Goal: Find specific page/section: Find specific page/section

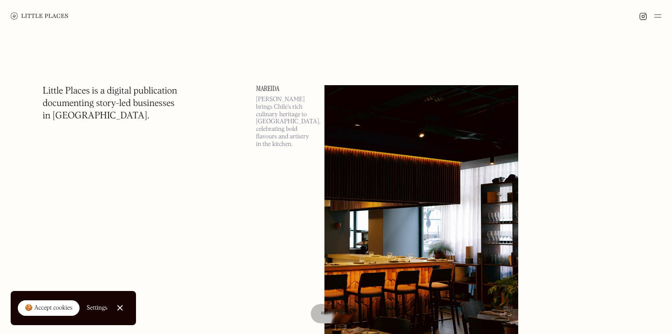
click at [13, 16] on img at bounding box center [40, 15] width 58 height 7
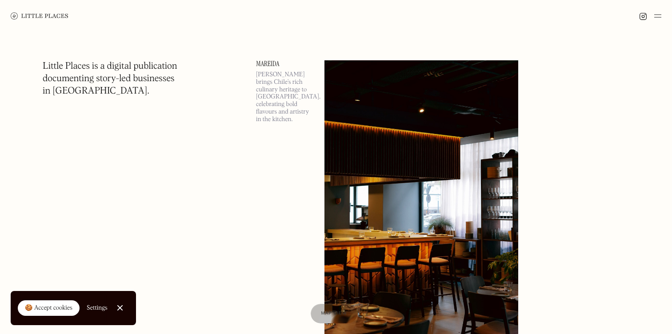
scroll to position [24, 0]
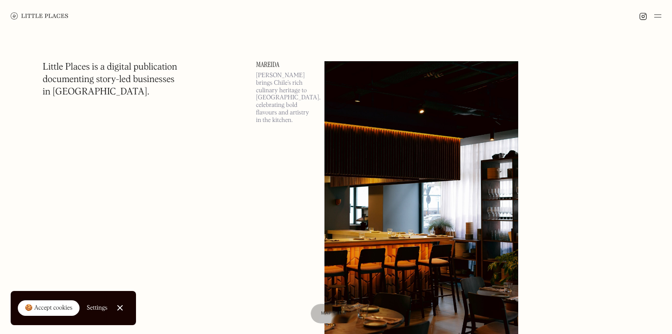
click at [659, 16] on img at bounding box center [657, 16] width 7 height 11
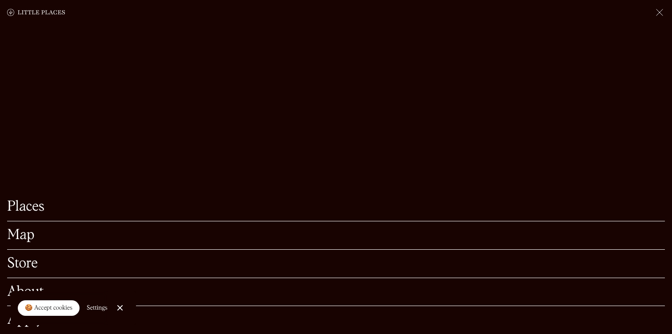
click at [16, 236] on link "Map" at bounding box center [335, 236] width 657 height 14
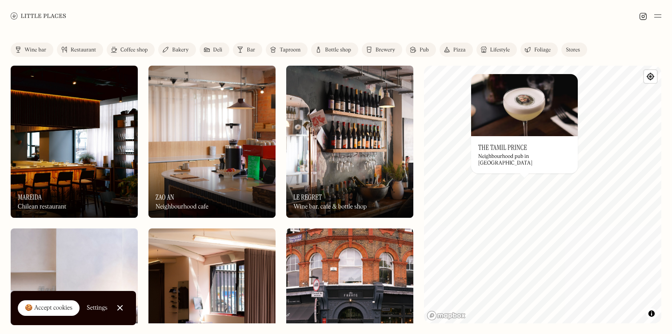
click at [76, 48] on div "Restaurant" at bounding box center [83, 50] width 25 height 5
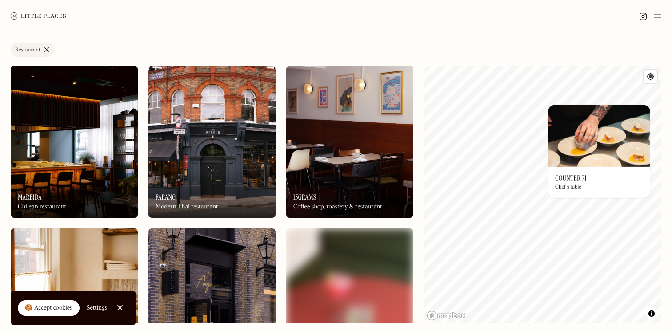
click at [601, 165] on div "© Mapbox © OpenStreetMap Improve this map On Our Radar Counter 71 Chef's table ×" at bounding box center [542, 195] width 237 height 258
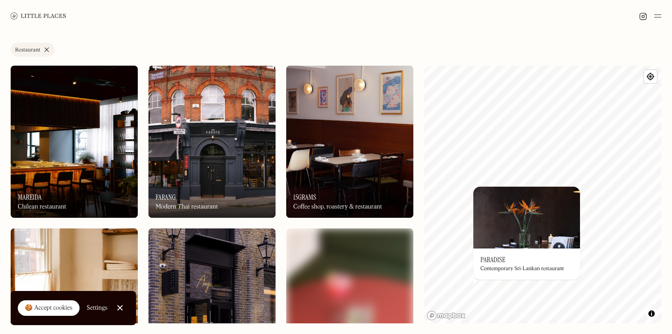
click at [562, 296] on div "© Mapbox © OpenStreetMap Improve this map On Our Radar Paradise Contemporary Sr…" at bounding box center [542, 195] width 237 height 258
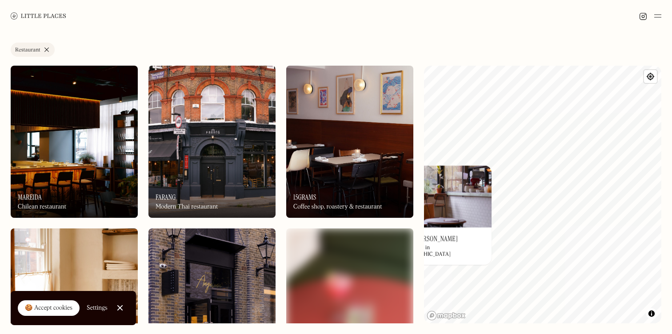
click at [383, 233] on div "Label Restaurant Wine bar Restaurant Coffee shop Bakery Deli Bar Taproom Bottle…" at bounding box center [336, 183] width 672 height 302
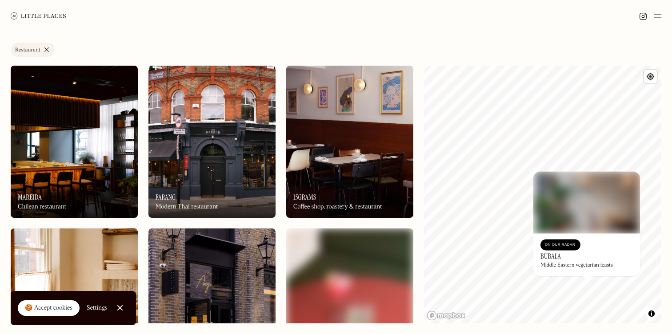
click at [551, 255] on h3 "Bubala" at bounding box center [550, 256] width 20 height 8
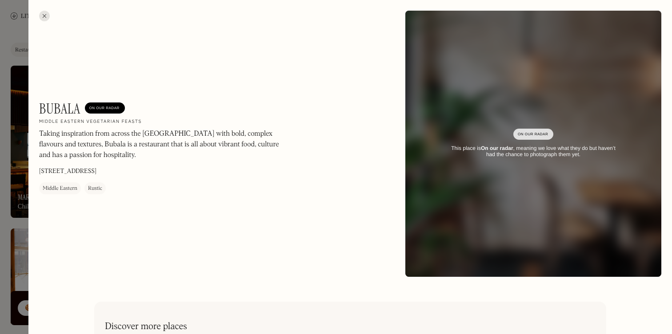
click at [48, 108] on h1 "Bubala" at bounding box center [59, 108] width 41 height 17
